Goal: Task Accomplishment & Management: Manage account settings

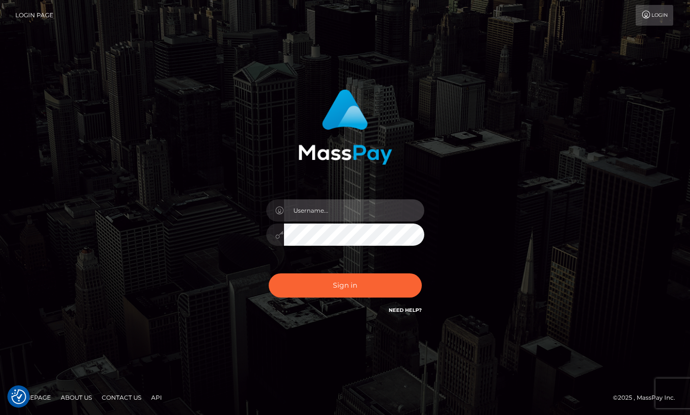
type input "Lou Jacobée"
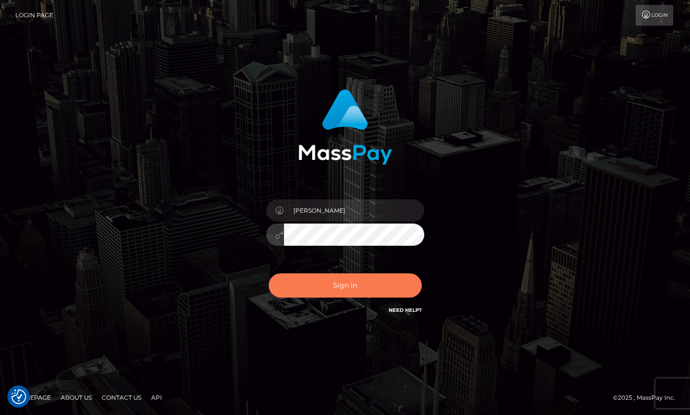
click at [317, 292] on button "Sign in" at bounding box center [345, 286] width 153 height 24
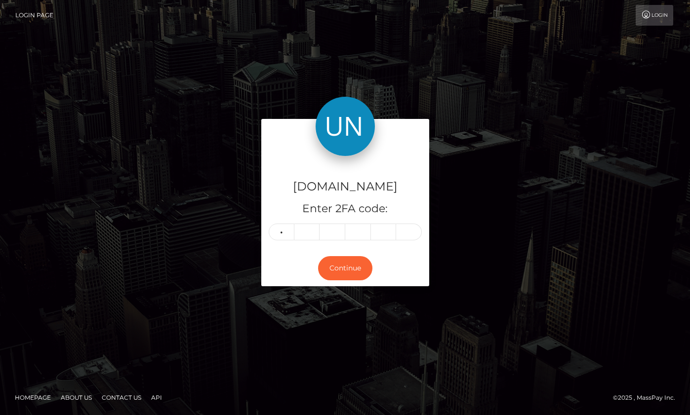
type input "7"
type input "6"
type input "4"
type input "0"
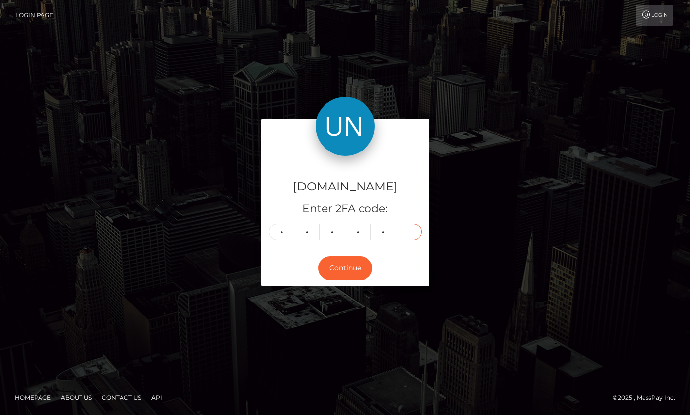
type input "3"
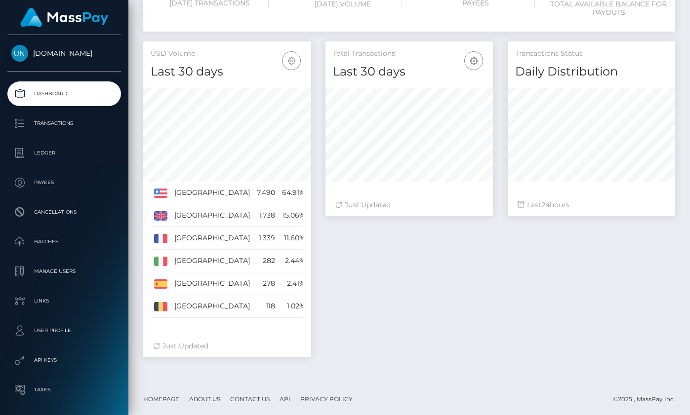
scroll to position [236, 0]
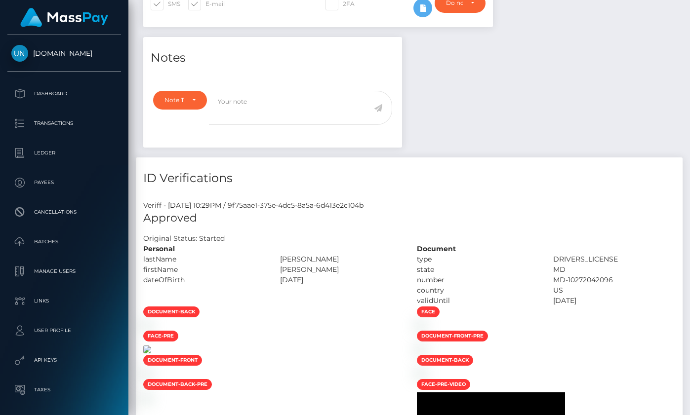
scroll to position [229, 0]
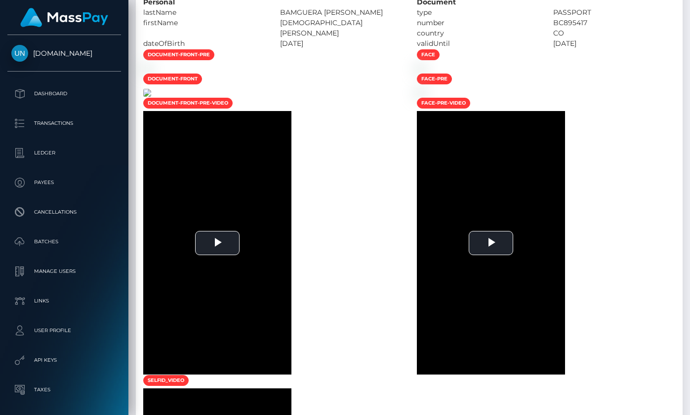
scroll to position [673, 0]
